Goal: Answer question/provide support

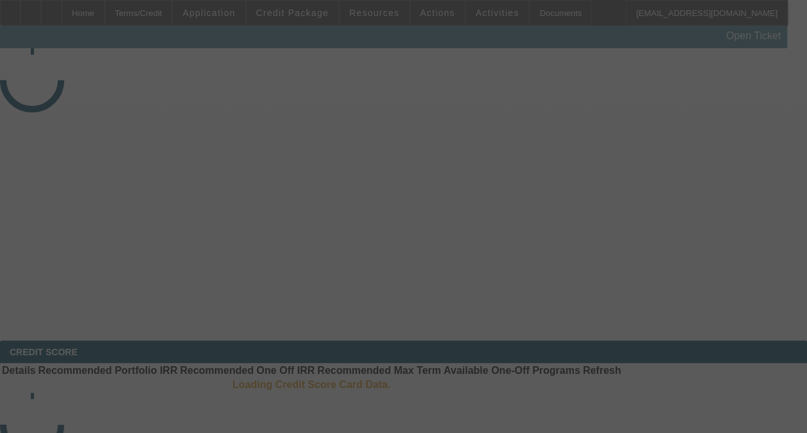
click at [738, 186] on div at bounding box center [403, 216] width 807 height 433
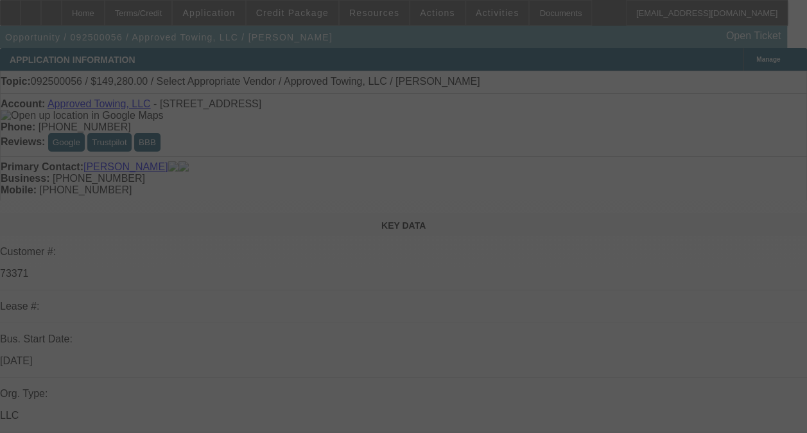
click at [738, 186] on div at bounding box center [403, 216] width 807 height 433
click at [733, 187] on div at bounding box center [403, 216] width 807 height 433
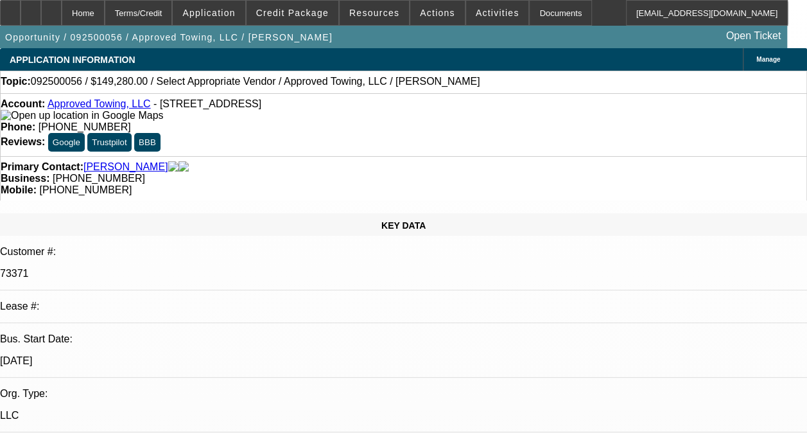
select select "0"
select select "2"
select select "0.1"
select select "4"
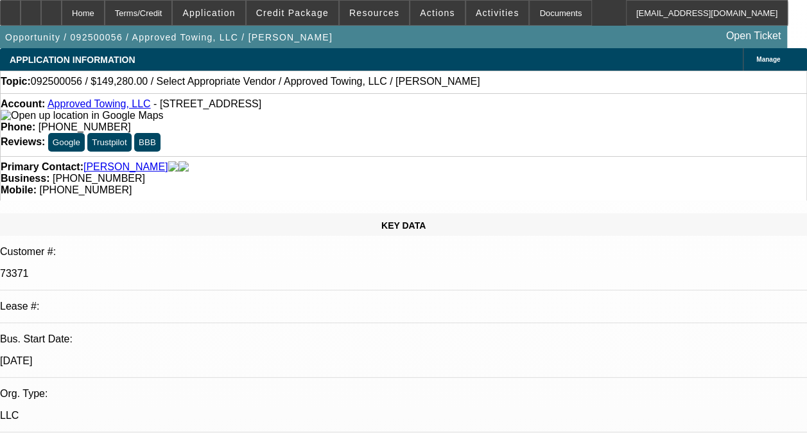
radio input "true"
type textarea "t"
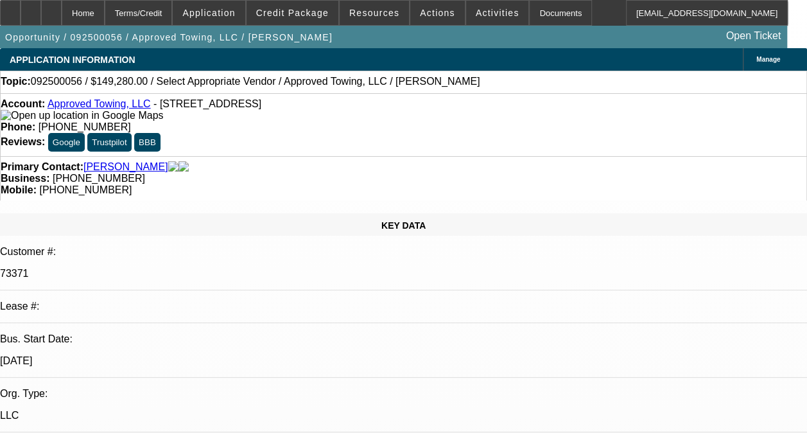
type textarea "THIS WAS A SOLD LEASE I DONT HAVE HISTORY WITH THIS ACCOUNT"
radio input "true"
